Goal: Communication & Community: Ask a question

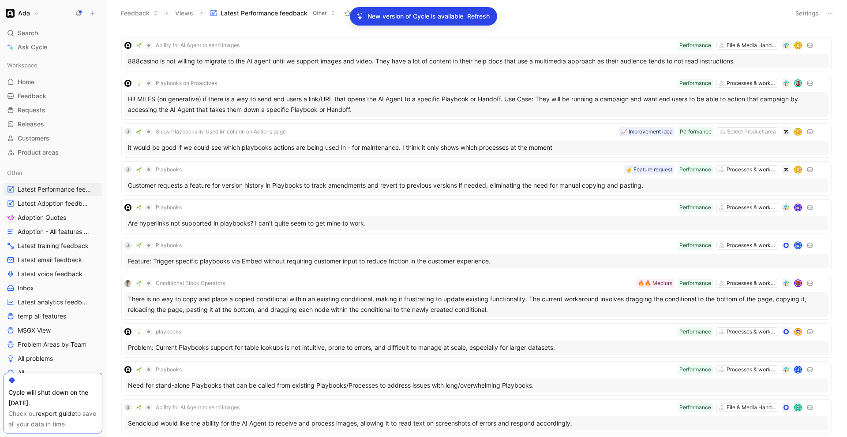
click at [481, 14] on span "Refresh" at bounding box center [478, 16] width 22 height 11
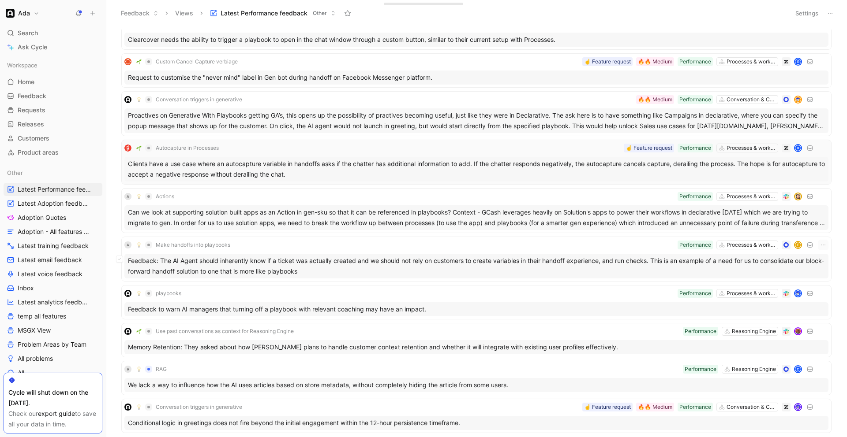
scroll to position [464, 0]
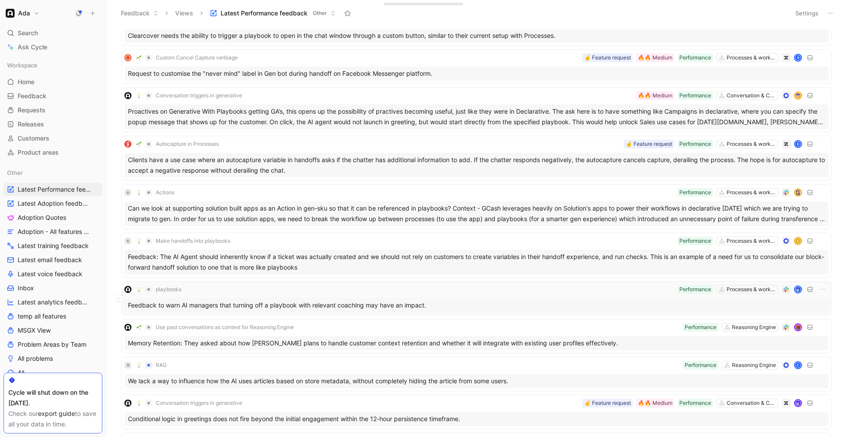
click at [467, 294] on div "playbooks Processes & workflows Performance" at bounding box center [476, 289] width 704 height 11
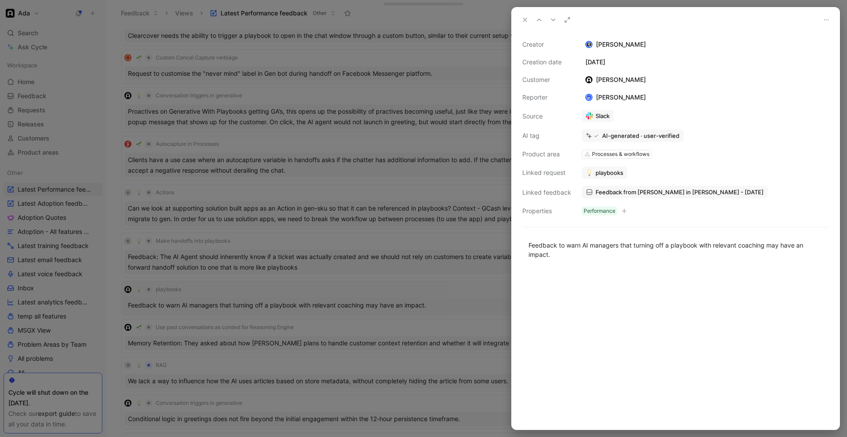
click at [467, 294] on div at bounding box center [423, 218] width 847 height 437
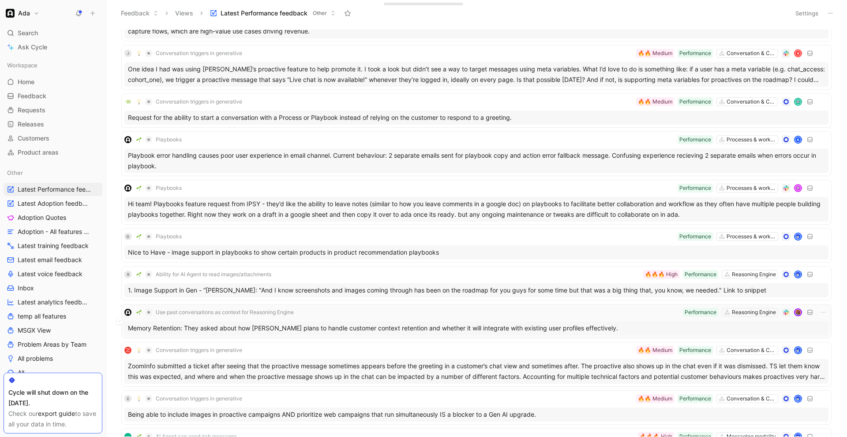
scroll to position [875, 0]
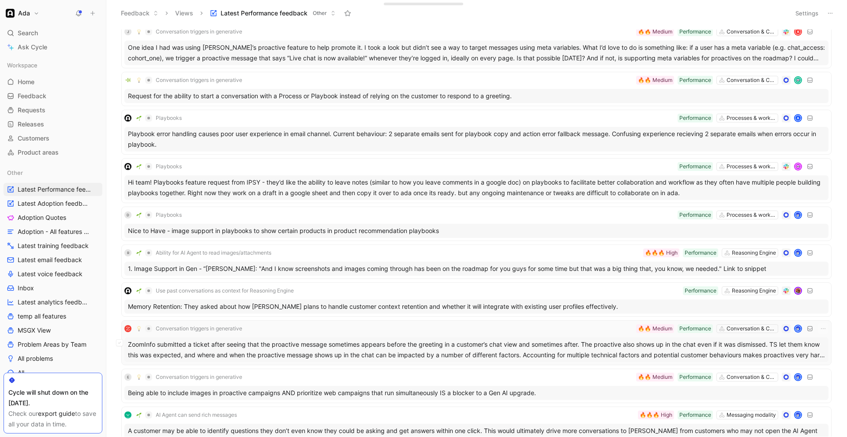
click at [442, 340] on div "ZoomInfo submitted a ticket after seeing that the proactive message sometimes a…" at bounding box center [476, 350] width 704 height 25
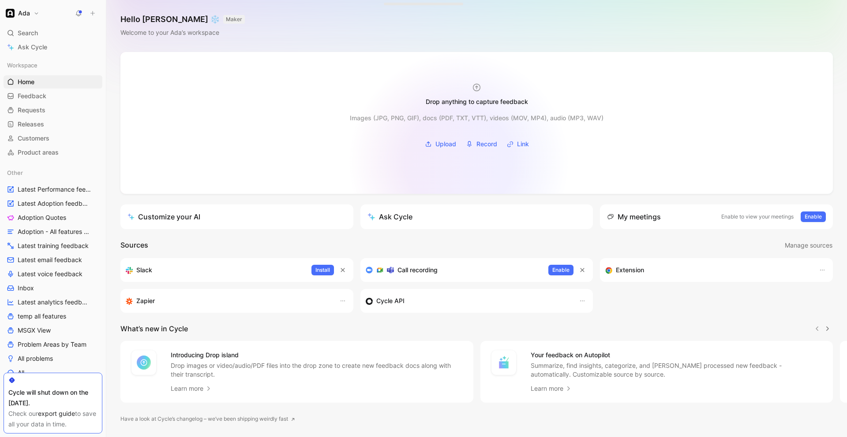
scroll to position [22, 0]
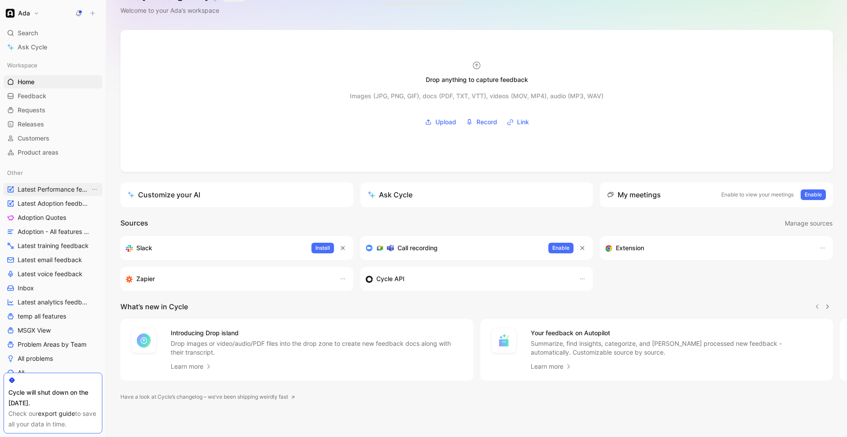
click at [37, 187] on span "Latest Performance feedback" at bounding box center [54, 189] width 72 height 9
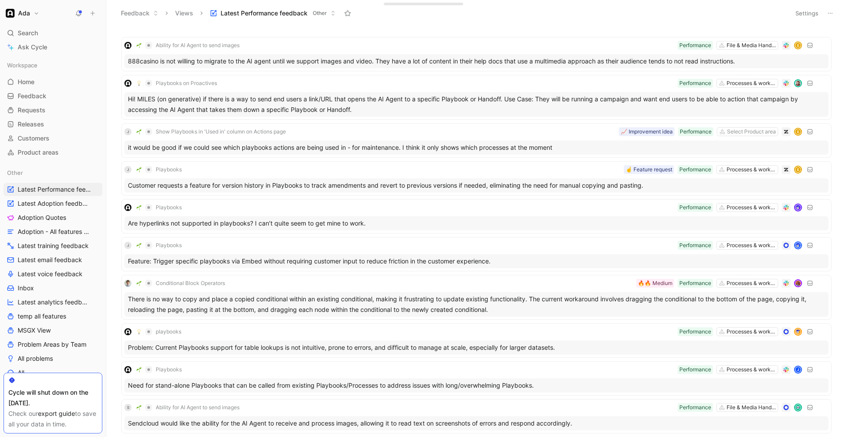
click at [832, 8] on button at bounding box center [830, 13] width 12 height 12
click at [781, 44] on span "Export in CSV" at bounding box center [786, 44] width 40 height 7
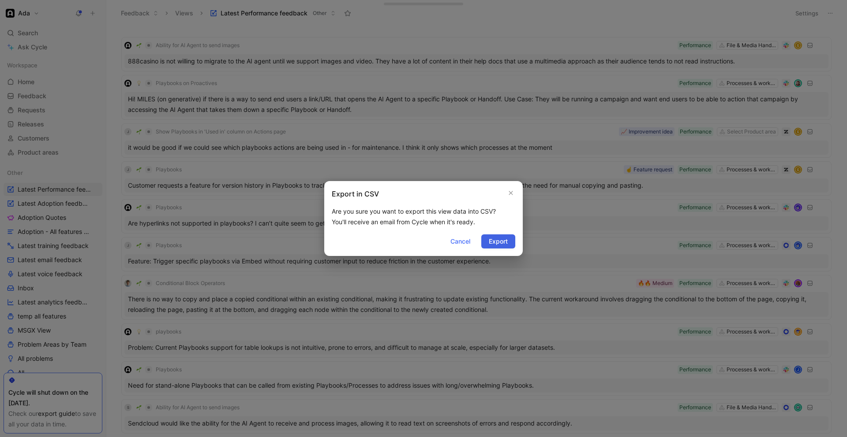
click at [491, 242] on span "Export" at bounding box center [498, 241] width 19 height 11
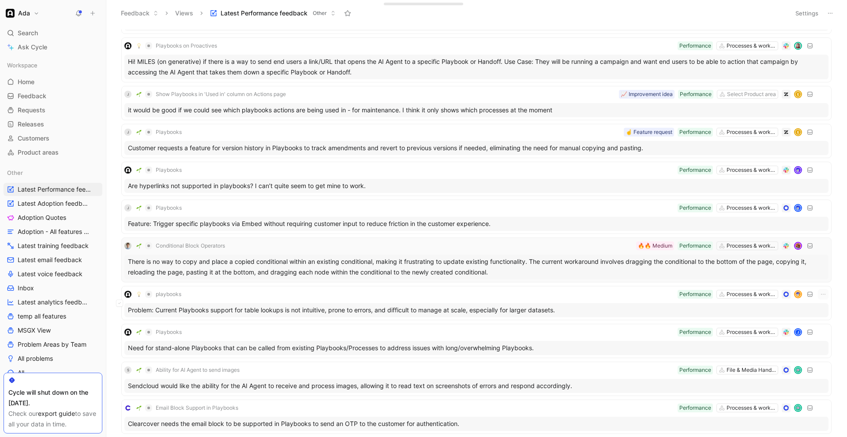
scroll to position [40, 0]
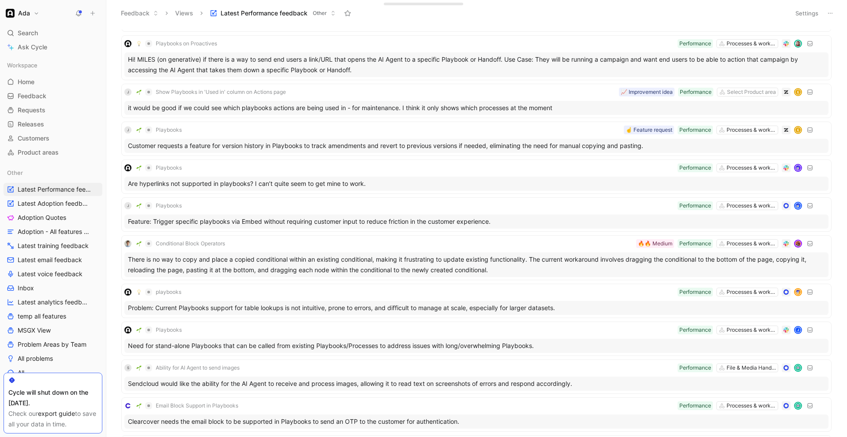
click at [73, 426] on div "Check our export guide to save all your data in time." at bounding box center [52, 419] width 89 height 21
drag, startPoint x: 90, startPoint y: 381, endPoint x: 0, endPoint y: 383, distance: 90.0
click at [0, 383] on div "Workspace Home G then H Feedback G then F Requests G then R Releases G then L C…" at bounding box center [53, 247] width 106 height 380
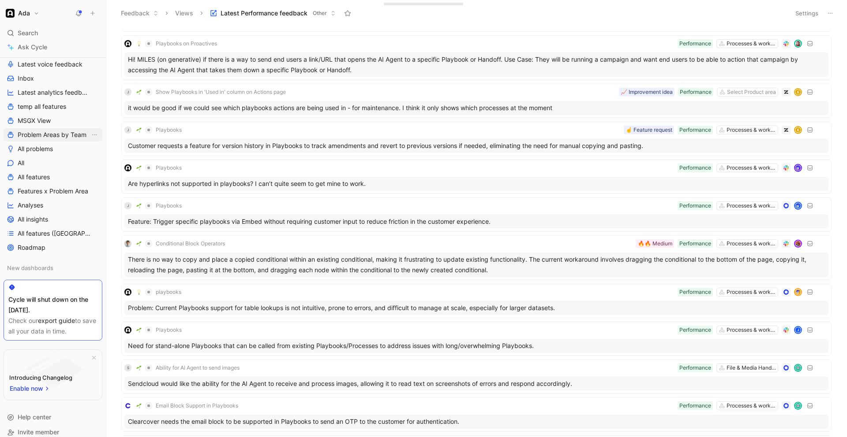
scroll to position [219, 0]
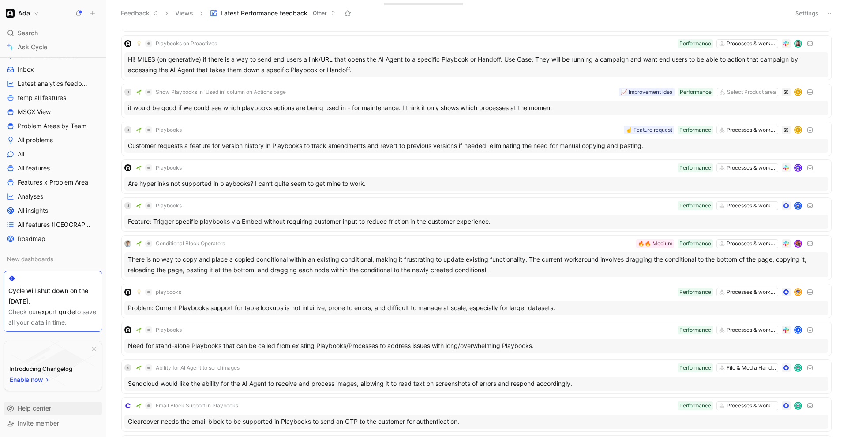
click at [46, 407] on span "Help center" at bounding box center [35, 408] width 34 height 7
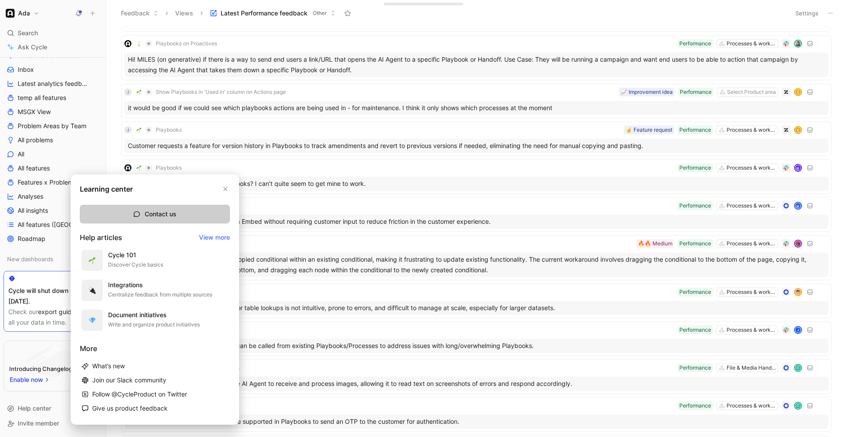
click at [158, 214] on button "Contact us" at bounding box center [155, 214] width 150 height 19
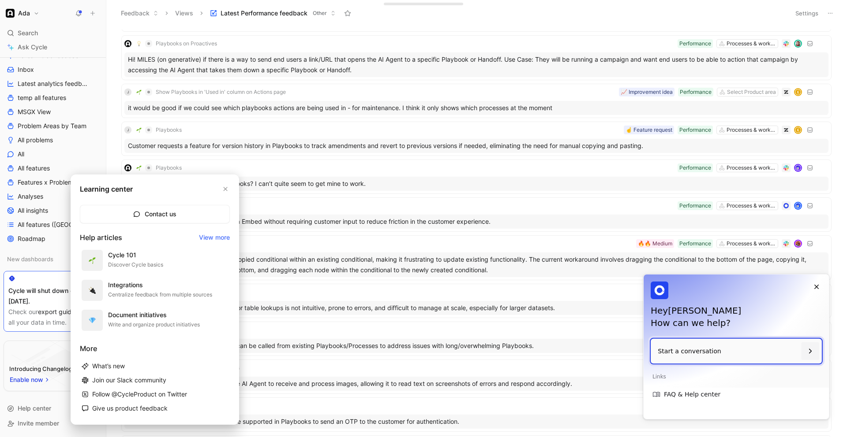
click at [717, 355] on p "Start a conversation" at bounding box center [727, 351] width 140 height 25
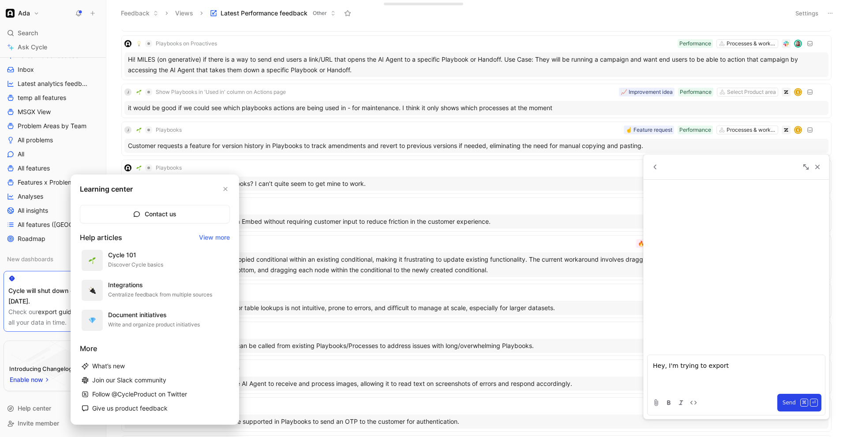
click at [742, 369] on p "Hey, I'm trying to export" at bounding box center [736, 366] width 167 height 11
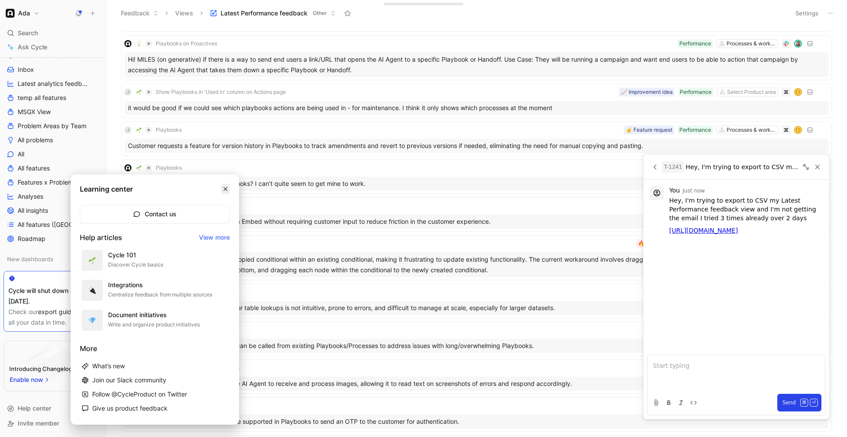
click at [226, 188] on icon "button" at bounding box center [226, 189] width 4 height 4
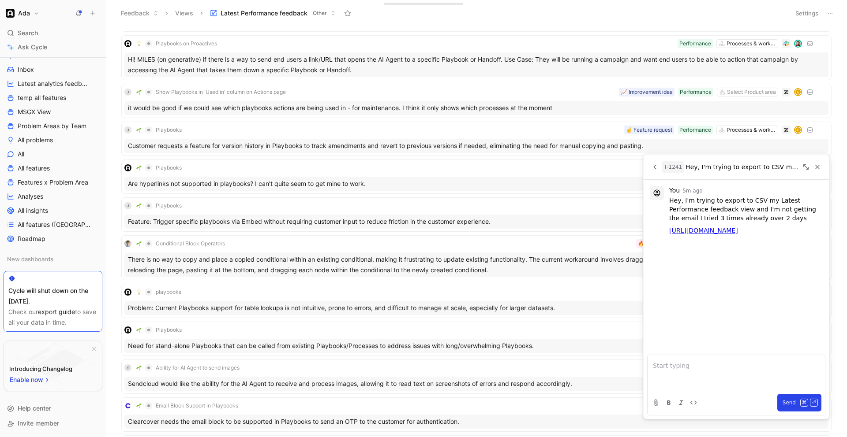
click at [691, 368] on p at bounding box center [736, 366] width 167 height 11
click at [795, 403] on span "Send" at bounding box center [788, 403] width 13 height 11
click at [742, 374] on div at bounding box center [735, 372] width 177 height 35
